Goal: Transaction & Acquisition: Purchase product/service

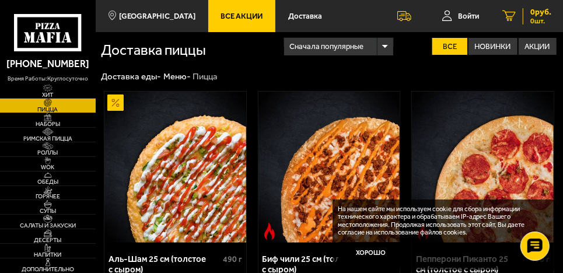
drag, startPoint x: 562, startPoint y: 18, endPoint x: 561, endPoint y: 9, distance: 8.9
click at [561, 9] on link "0 руб. 0 шт." at bounding box center [527, 16] width 72 height 32
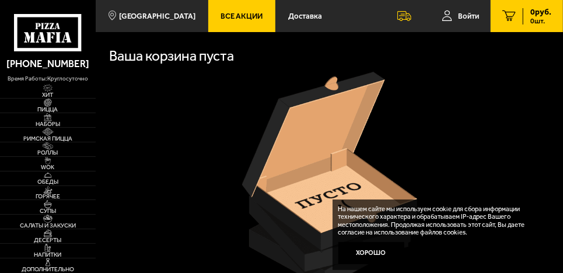
drag, startPoint x: 561, startPoint y: 9, endPoint x: 311, endPoint y: 61, distance: 255.1
click at [311, 61] on div "Ваша корзина пуста" at bounding box center [329, 54] width 440 height 33
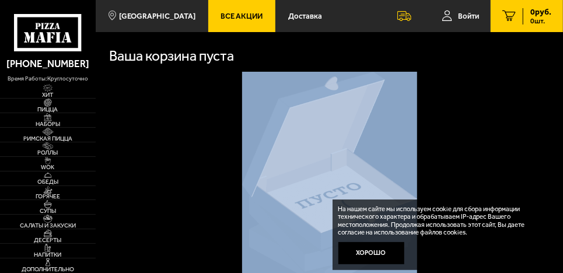
drag, startPoint x: 563, startPoint y: 37, endPoint x: 566, endPoint y: 125, distance: 88.7
click at [563, 125] on html "[PHONE_NUMBER] время работы: круглосуточно [PERSON_NAME] Наборы Римская пицца Р…" at bounding box center [281, 221] width 563 height 443
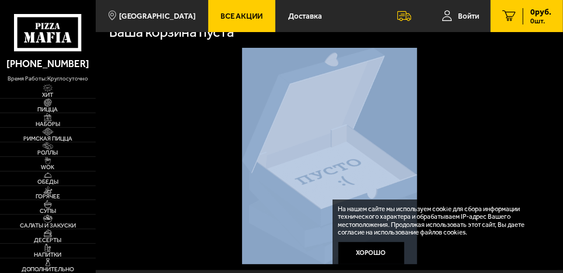
scroll to position [26, 0]
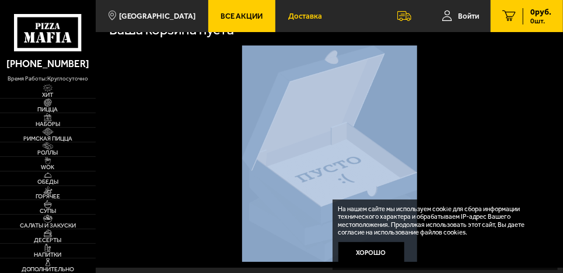
click at [288, 12] on span "Доставка" at bounding box center [305, 16] width 34 height 8
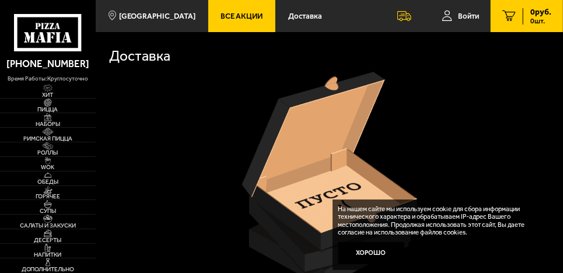
scroll to position [1, 0]
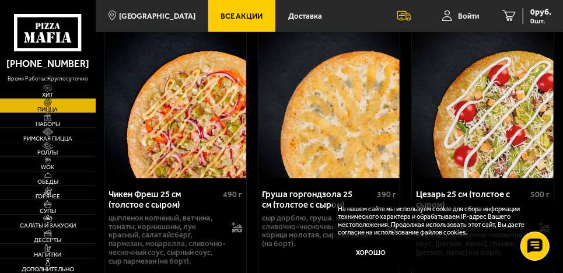
scroll to position [474, 0]
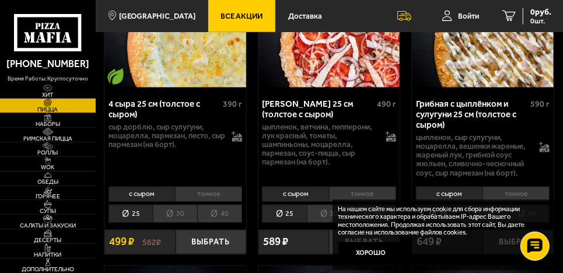
click at [556, 230] on div "На нашем сайте мы используем cookie для сбора информации технического характера…" at bounding box center [445, 235] width 225 height 71
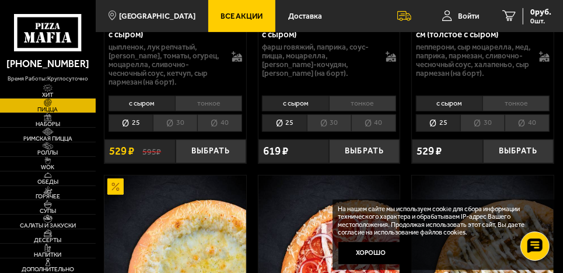
scroll to position [0, 0]
